Goal: Task Accomplishment & Management: Manage account settings

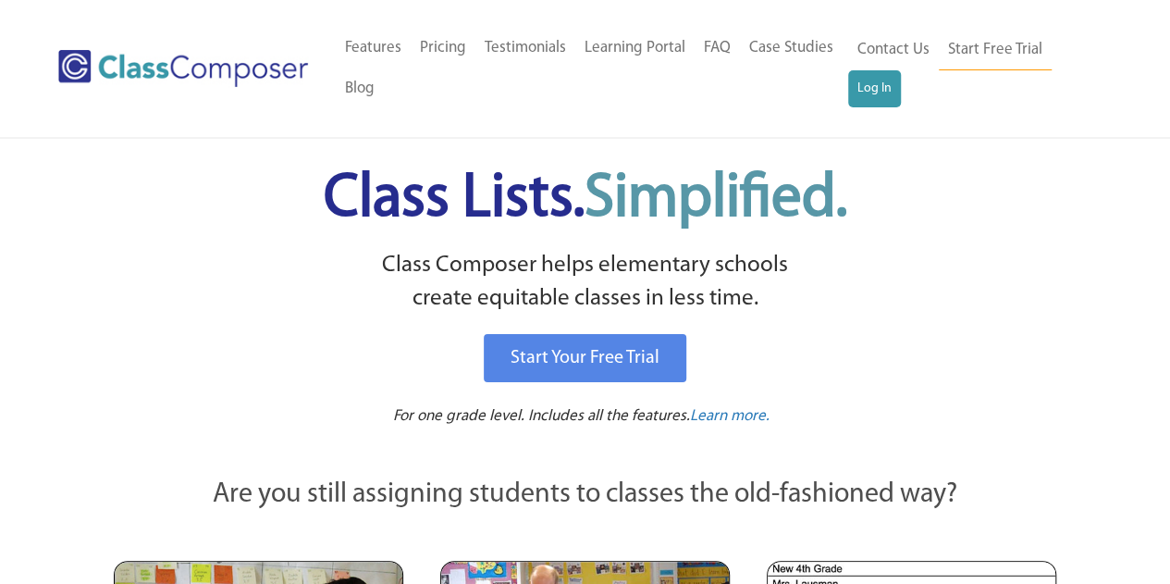
click at [866, 85] on link "Log In" at bounding box center [874, 88] width 53 height 37
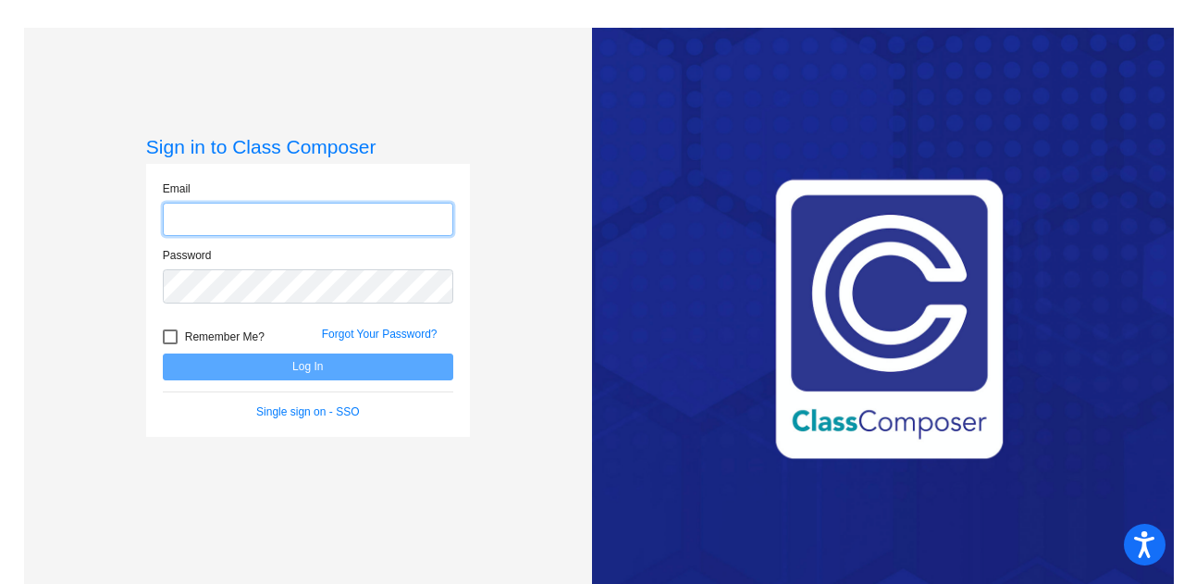
click at [278, 224] on input "email" at bounding box center [308, 220] width 290 height 34
type input "tbonarrigo@marlboro.k12.nj.us"
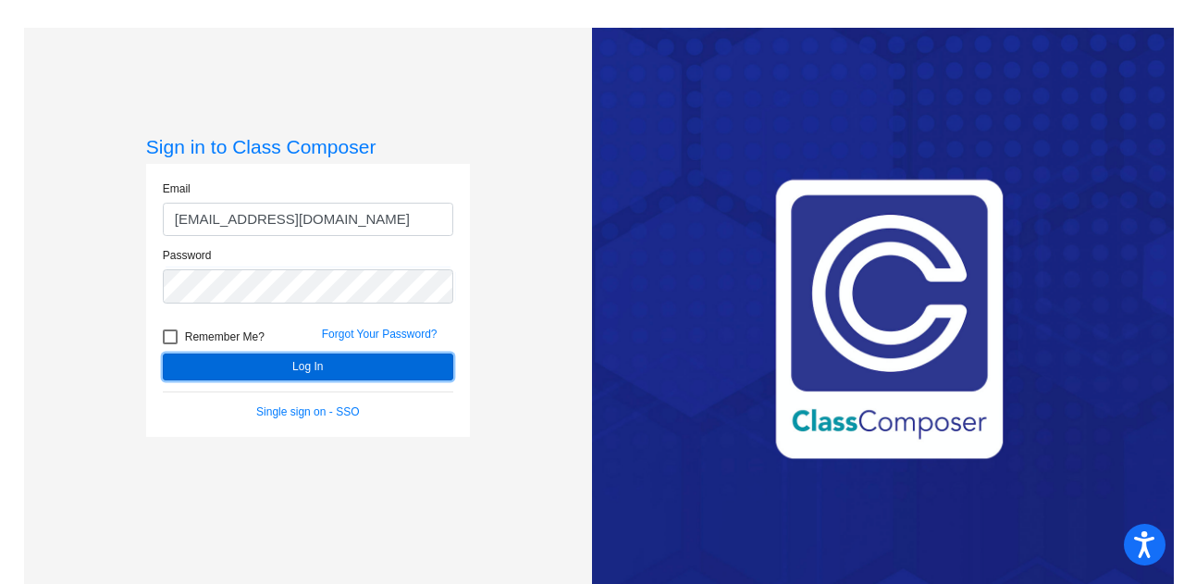
click at [313, 376] on button "Log In" at bounding box center [308, 366] width 290 height 27
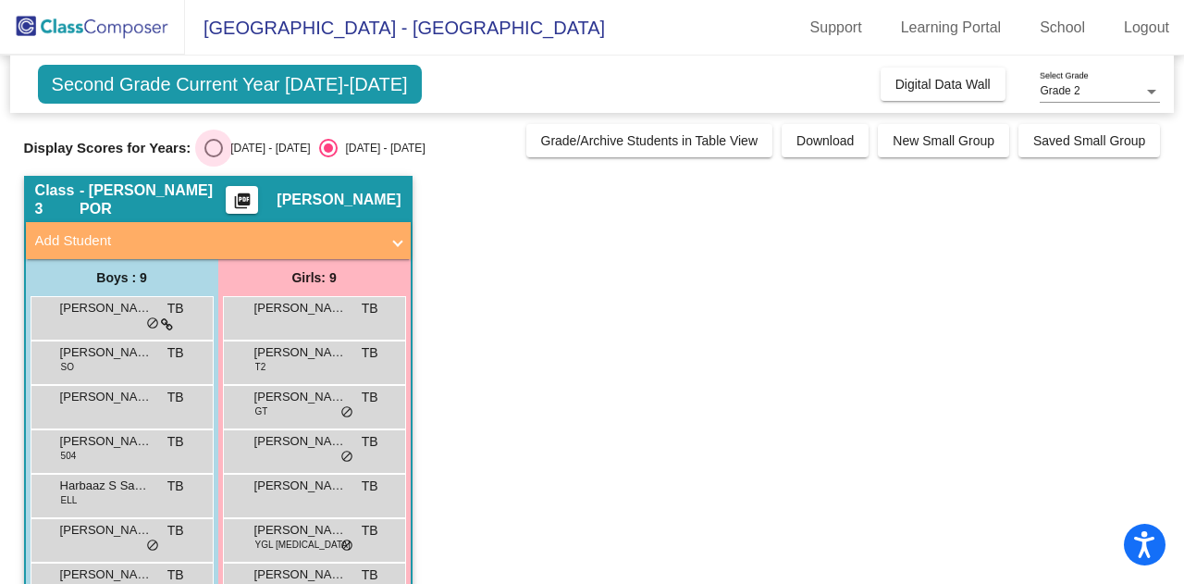
click at [216, 145] on div "Select an option" at bounding box center [213, 148] width 19 height 19
click at [214, 157] on input "2024 - 2025" at bounding box center [213, 157] width 1 height 1
radio input "true"
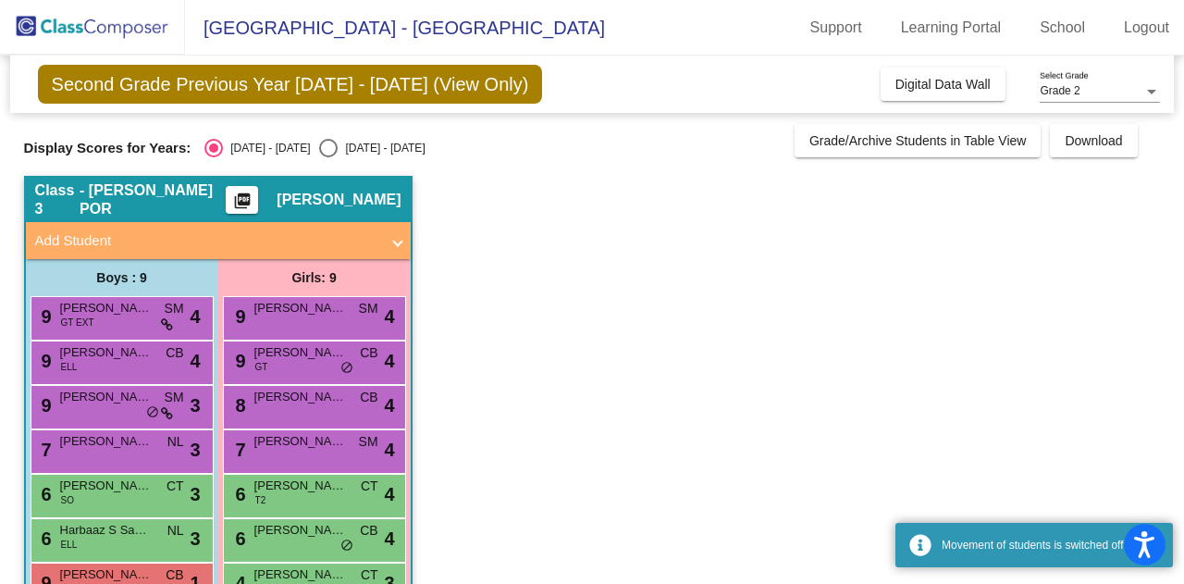
scroll to position [141, 0]
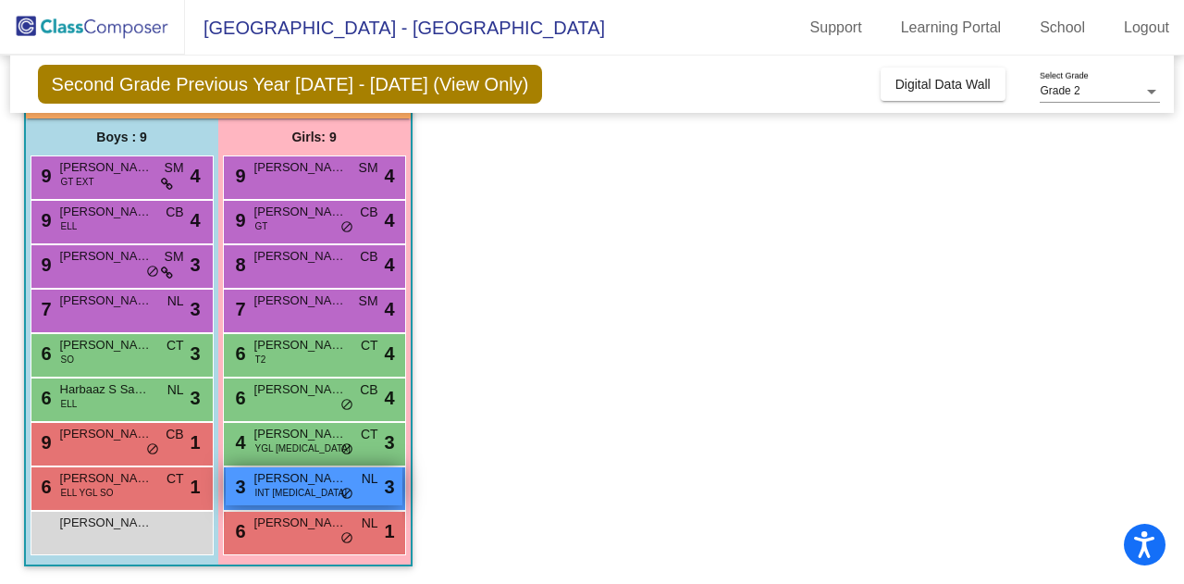
click at [302, 478] on span "Sienna Marie Nerone" at bounding box center [300, 478] width 93 height 19
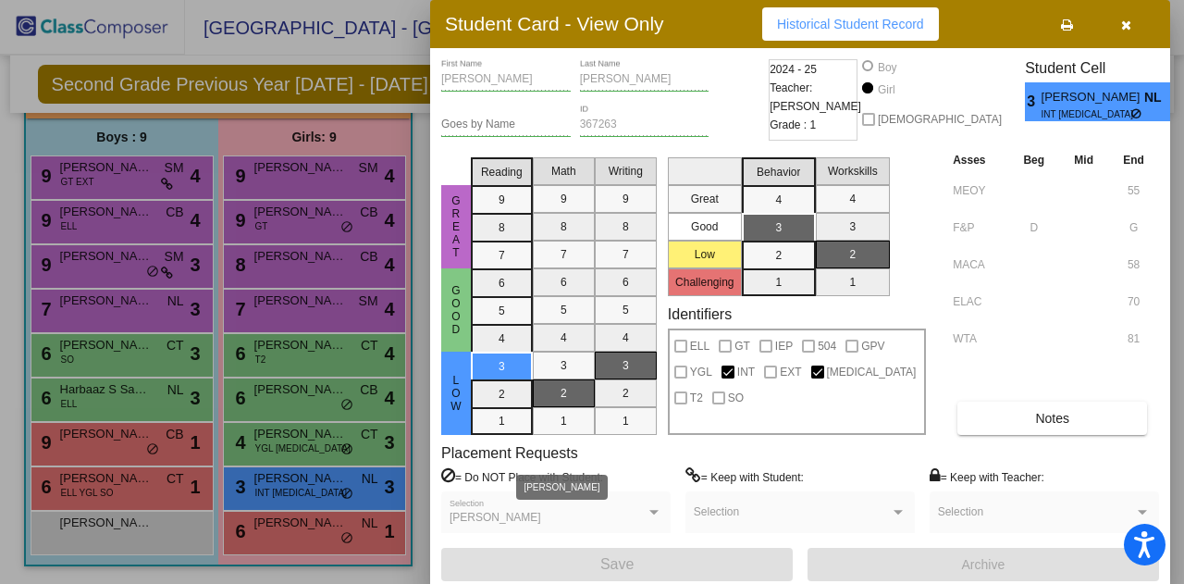
click at [655, 514] on div at bounding box center [653, 512] width 9 height 5
click at [493, 519] on span "Amina Abbasov" at bounding box center [496, 517] width 92 height 13
click at [801, 34] on button "Historical Student Record" at bounding box center [850, 23] width 177 height 33
